Goal: Task Accomplishment & Management: Manage account settings

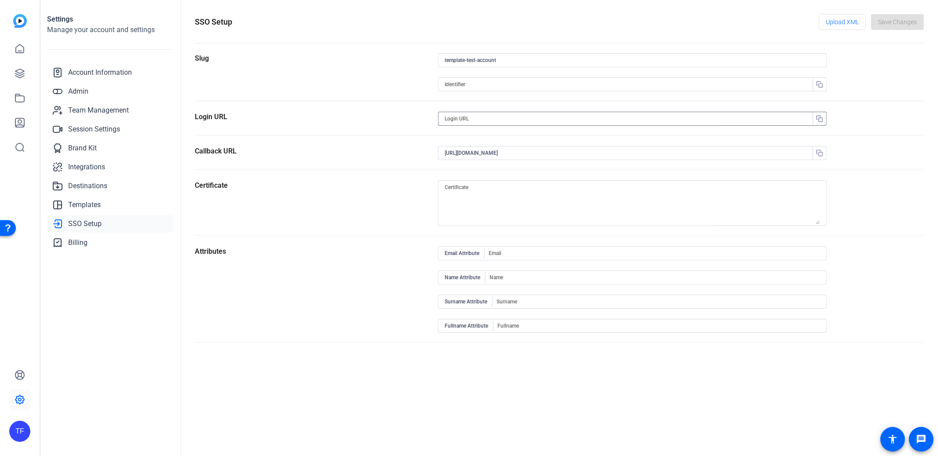
click at [464, 117] on input at bounding box center [628, 119] width 366 height 11
paste input "[URL][DOMAIN_NAME]"
type input "[URL][DOMAIN_NAME]"
click at [473, 81] on input at bounding box center [628, 84] width 366 height 11
type input "test"
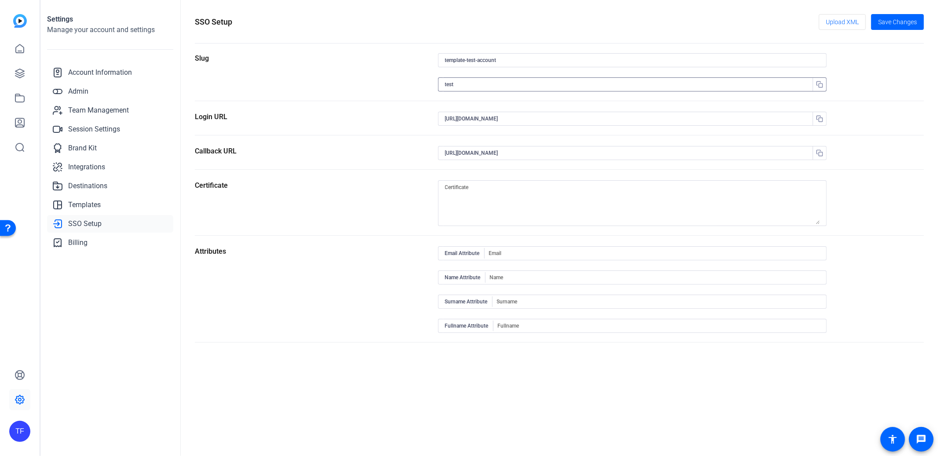
click at [518, 248] on form "Slug template-test-account test Login URL [URL][DOMAIN_NAME] Callback URL [URL]…" at bounding box center [560, 198] width 730 height 290
click at [570, 259] on input at bounding box center [654, 253] width 331 height 11
type input "emailddress"
click at [890, 20] on span "Save Changes" at bounding box center [898, 22] width 39 height 9
